Goal: Task Accomplishment & Management: Complete application form

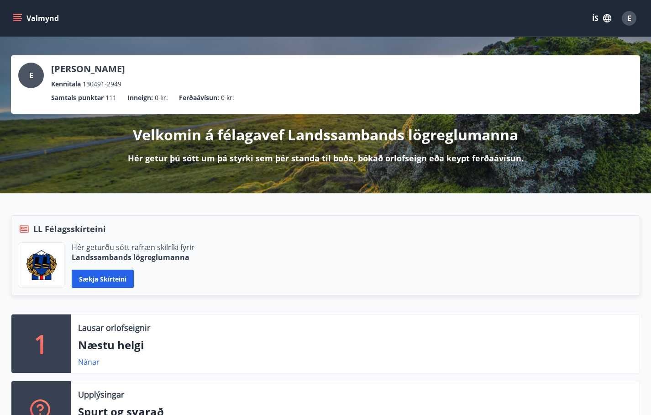
click at [36, 19] on button "Valmynd" at bounding box center [37, 18] width 52 height 16
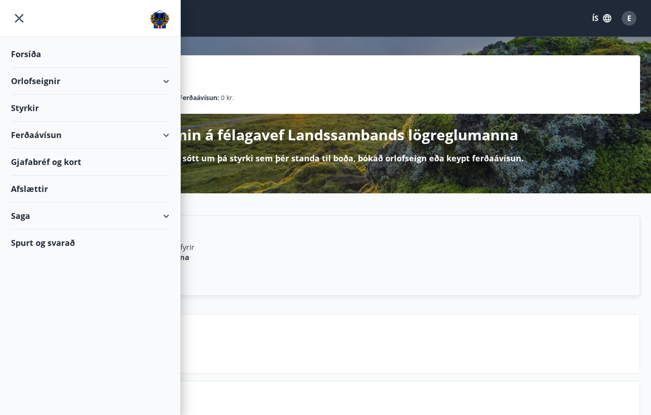
click at [32, 112] on div "Styrkir" at bounding box center [90, 108] width 158 height 27
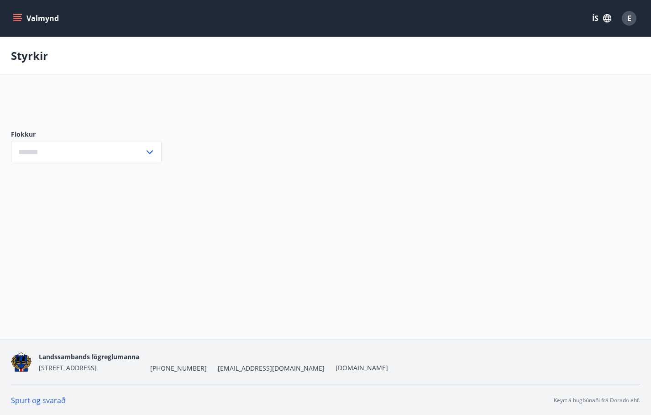
type input "***"
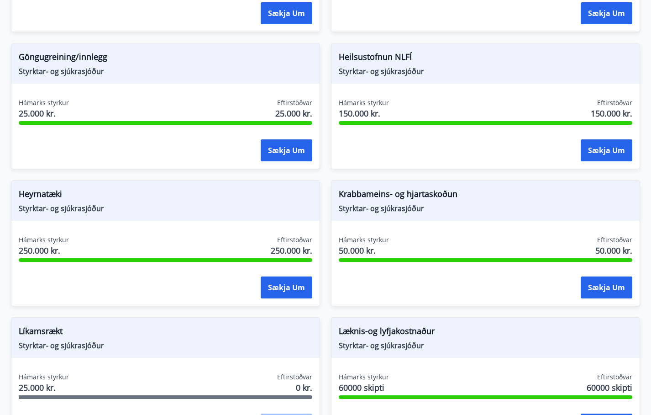
scroll to position [548, 0]
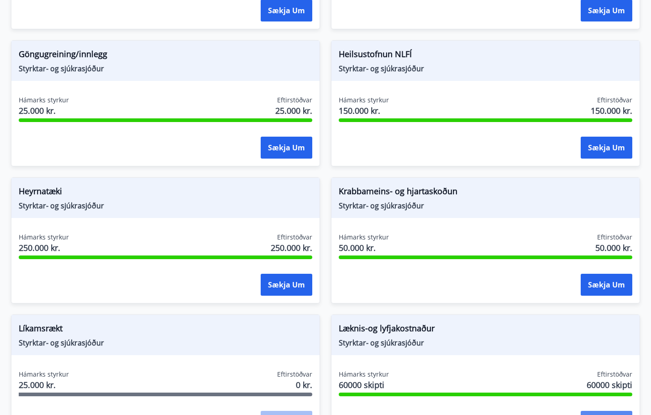
click at [608, 410] on button "Sækja um" at bounding box center [607, 421] width 52 height 22
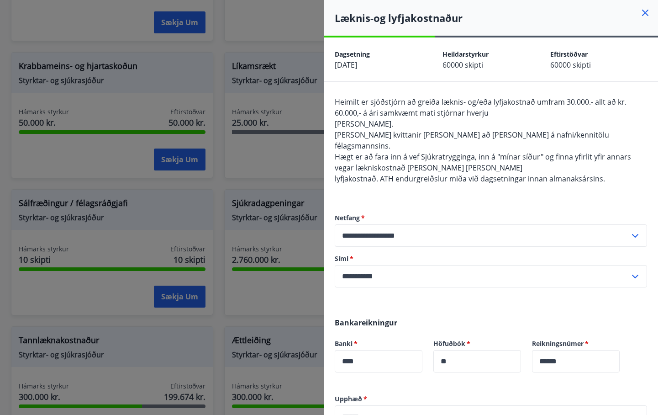
click at [289, 158] on div at bounding box center [329, 207] width 658 height 415
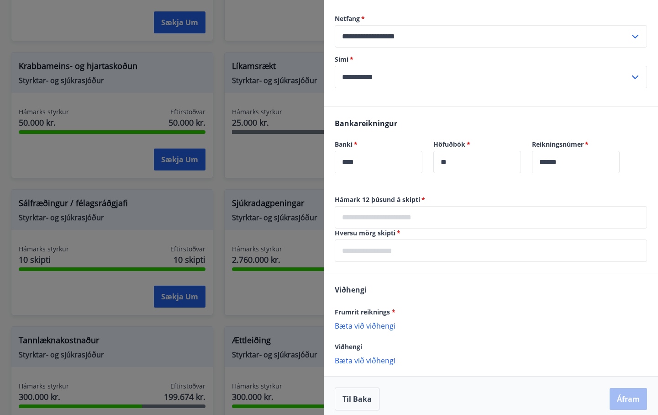
scroll to position [129, 0]
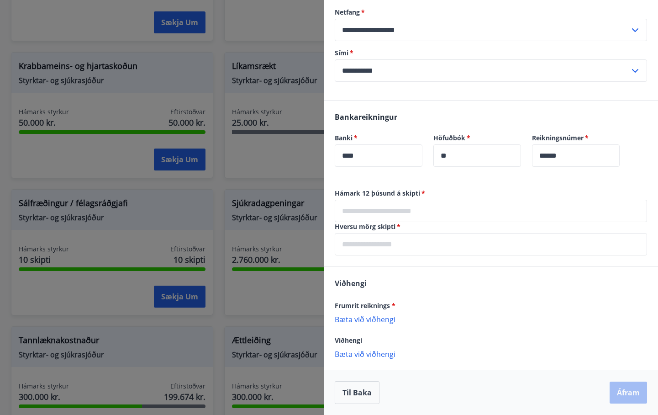
click at [368, 214] on input "text" at bounding box center [491, 211] width 312 height 22
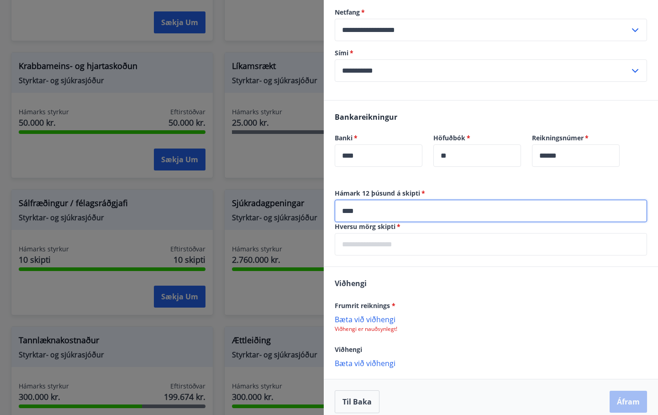
type input "****"
click at [379, 244] on input "text" at bounding box center [491, 244] width 312 height 22
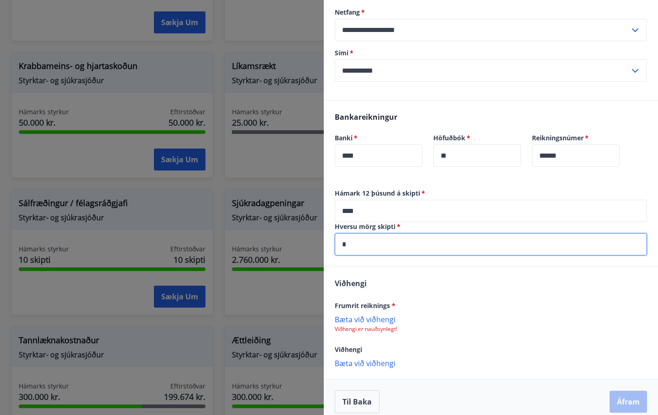
type input "*"
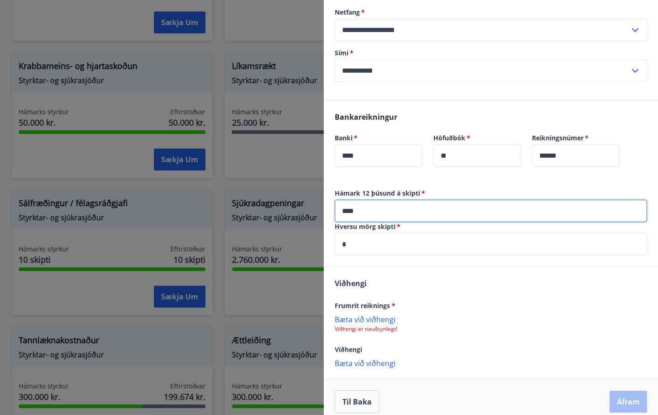
drag, startPoint x: 377, startPoint y: 209, endPoint x: 338, endPoint y: 211, distance: 38.9
click at [337, 211] on input "****" at bounding box center [491, 211] width 312 height 22
type input "*****"
click at [392, 249] on input "*" at bounding box center [491, 244] width 312 height 22
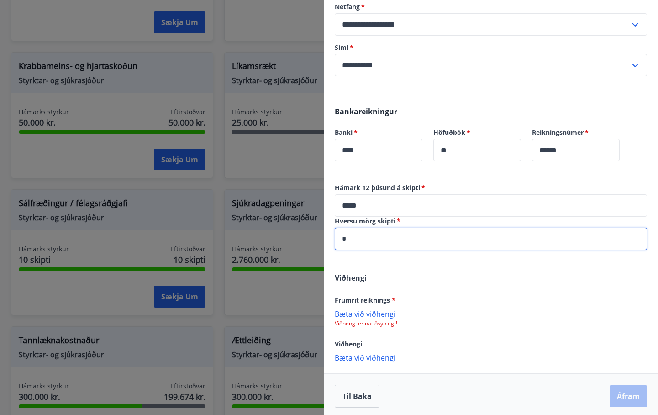
scroll to position [138, 0]
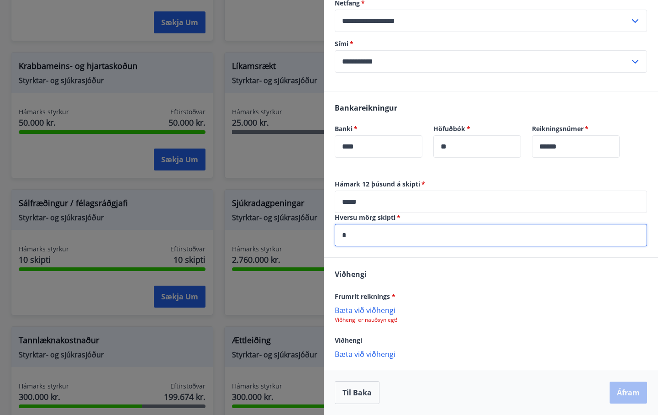
click at [372, 308] on p "Bæta við viðhengi" at bounding box center [491, 309] width 312 height 9
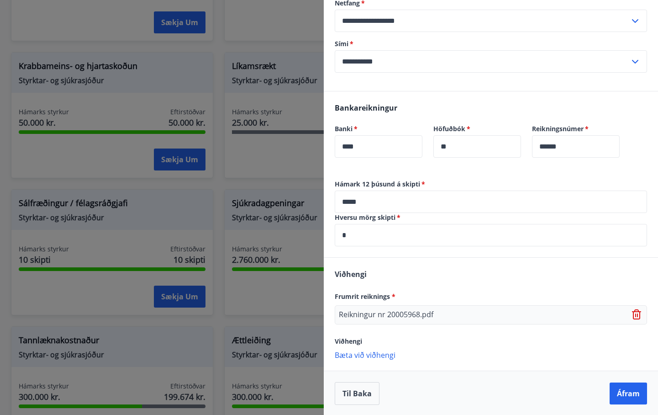
scroll to position [139, 0]
click at [632, 312] on icon at bounding box center [637, 313] width 11 height 11
click at [384, 314] on p "Bæta við viðhengi" at bounding box center [491, 309] width 312 height 9
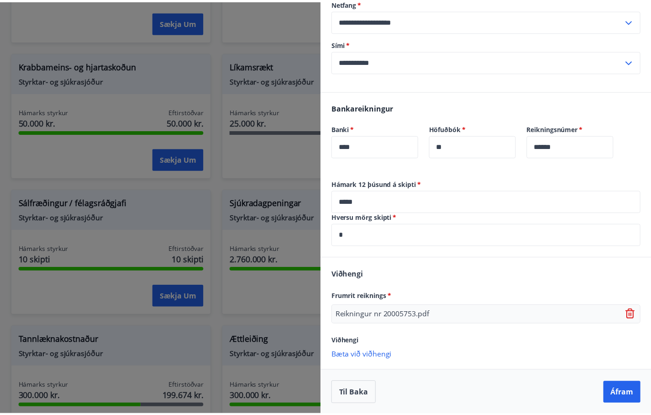
scroll to position [139, 0]
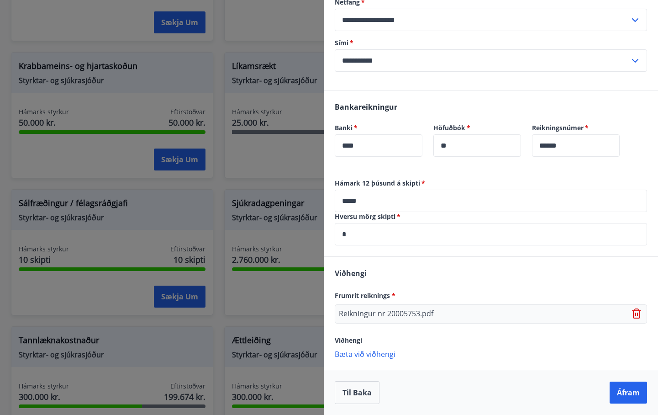
click at [154, 26] on div at bounding box center [329, 207] width 658 height 415
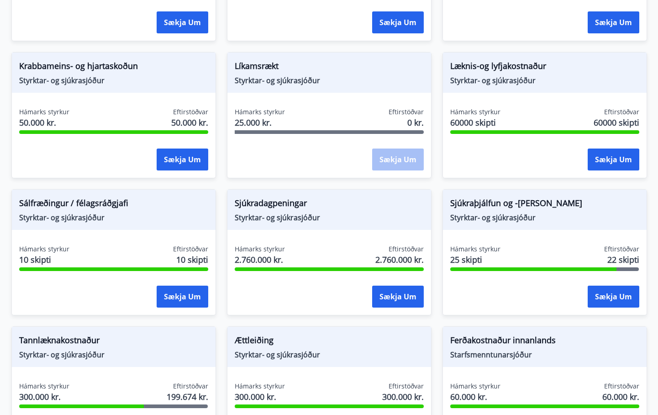
scroll to position [0, 0]
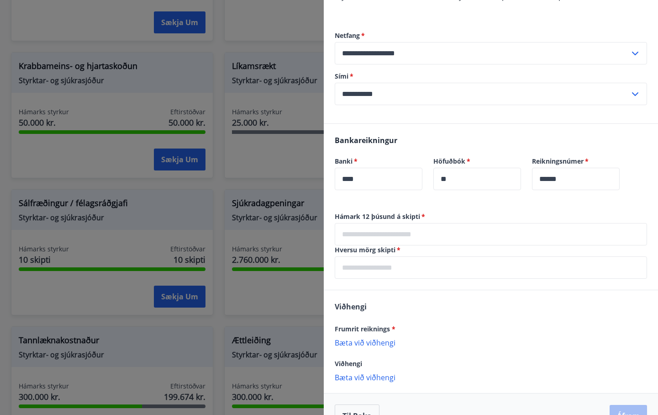
scroll to position [129, 0]
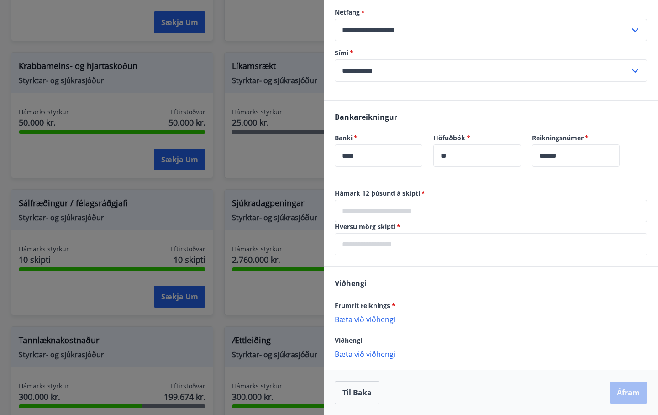
click at [372, 209] on input "text" at bounding box center [491, 211] width 312 height 22
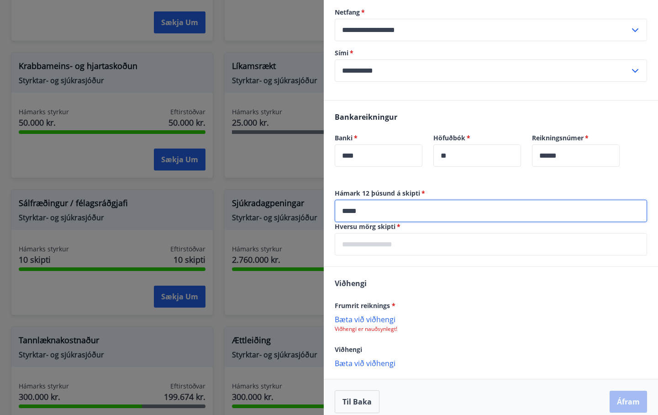
type input "*****"
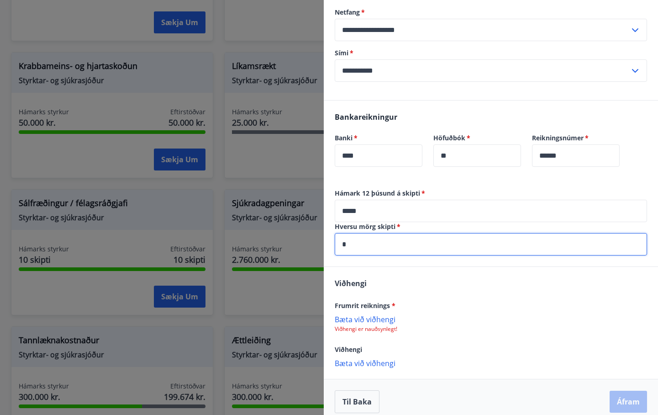
type input "*"
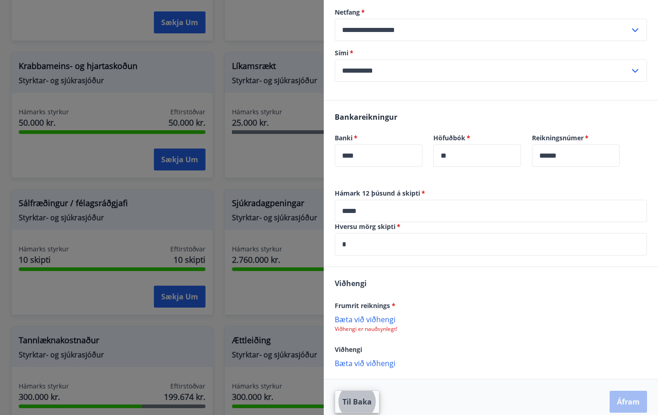
click at [379, 321] on p "Bæta við viðhengi" at bounding box center [491, 318] width 312 height 9
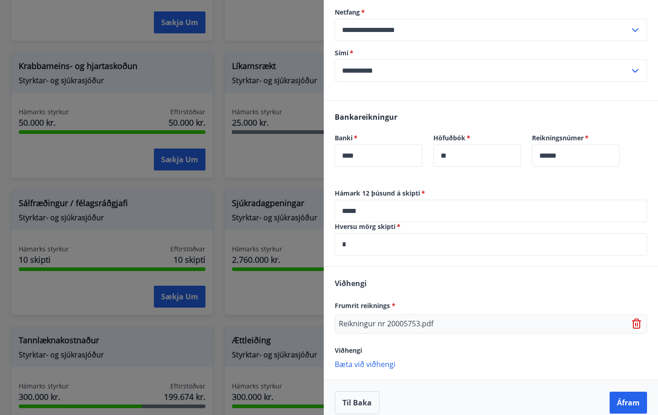
click at [389, 363] on p "Bæta við viðhengi" at bounding box center [491, 363] width 312 height 9
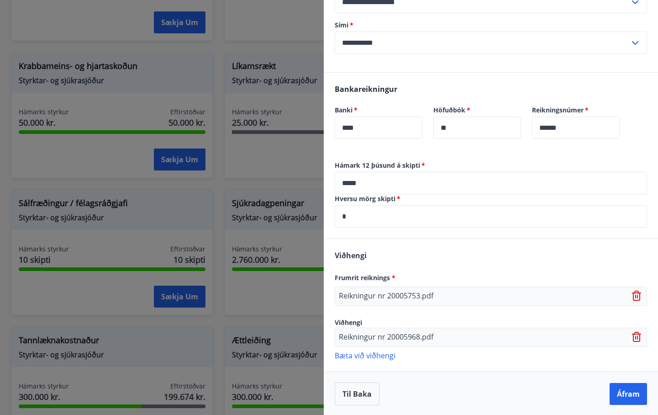
scroll to position [158, 0]
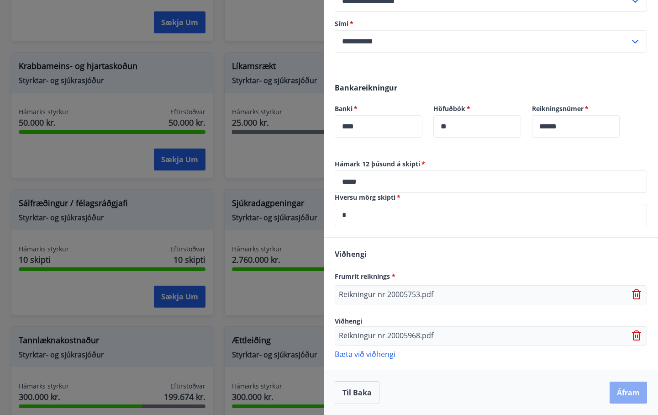
click at [615, 388] on button "Áfram" at bounding box center [628, 392] width 37 height 22
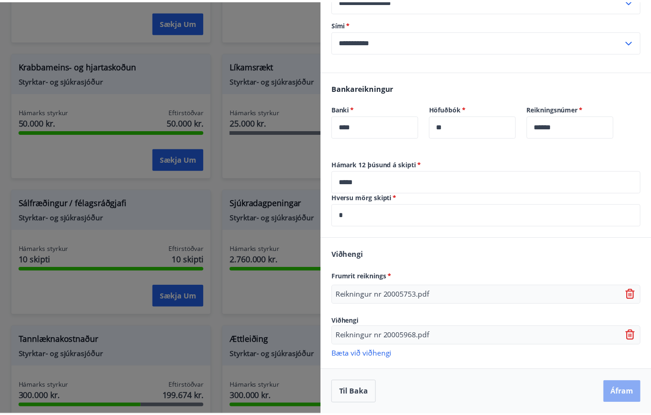
scroll to position [0, 0]
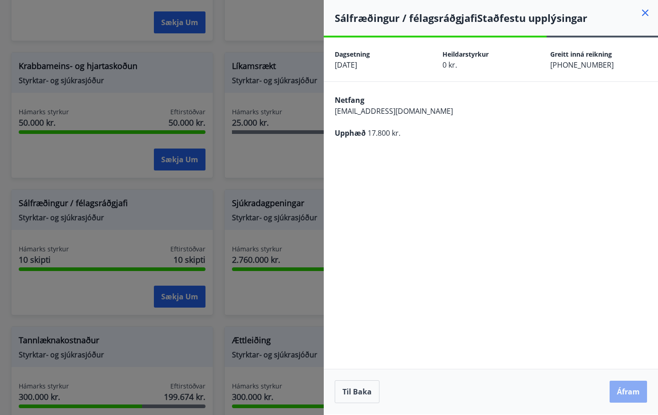
click at [632, 392] on button "Áfram" at bounding box center [628, 391] width 37 height 22
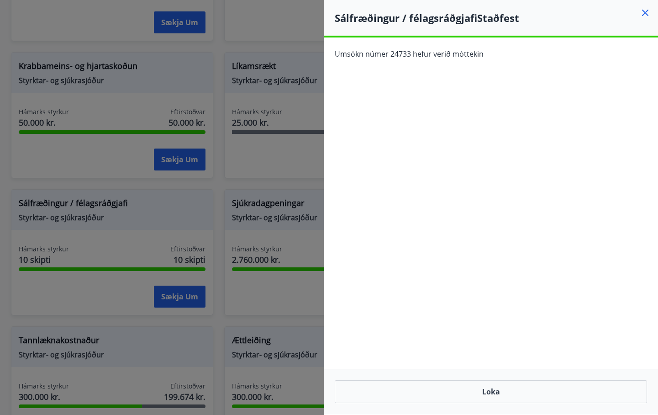
click at [647, 12] on icon at bounding box center [645, 12] width 11 height 11
